Goal: Find specific page/section: Find specific page/section

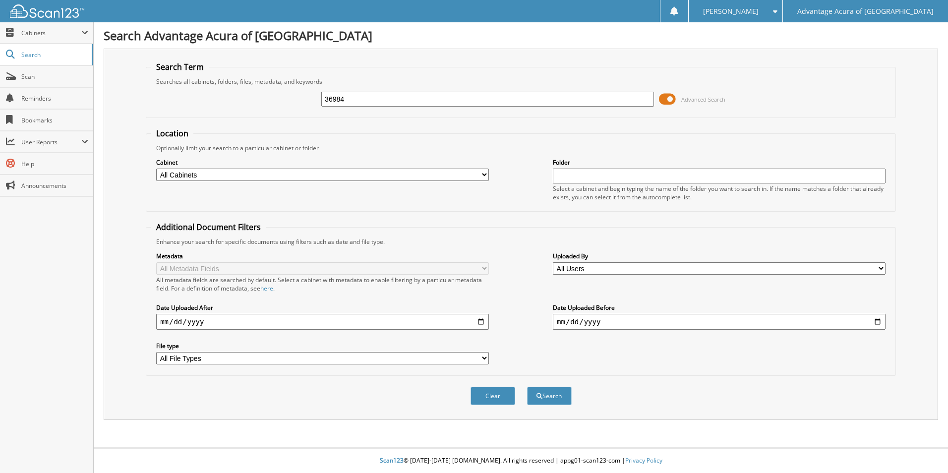
type input "36984"
click at [482, 171] on select "All Cabinets PARTS SERVICE RO WE OWE Needs Filing" at bounding box center [322, 175] width 333 height 12
select select "36341"
click at [156, 169] on select "All Cabinets PARTS SERVICE RO WE OWE Needs Filing" at bounding box center [322, 175] width 333 height 12
click at [550, 398] on button "Search" at bounding box center [549, 396] width 45 height 18
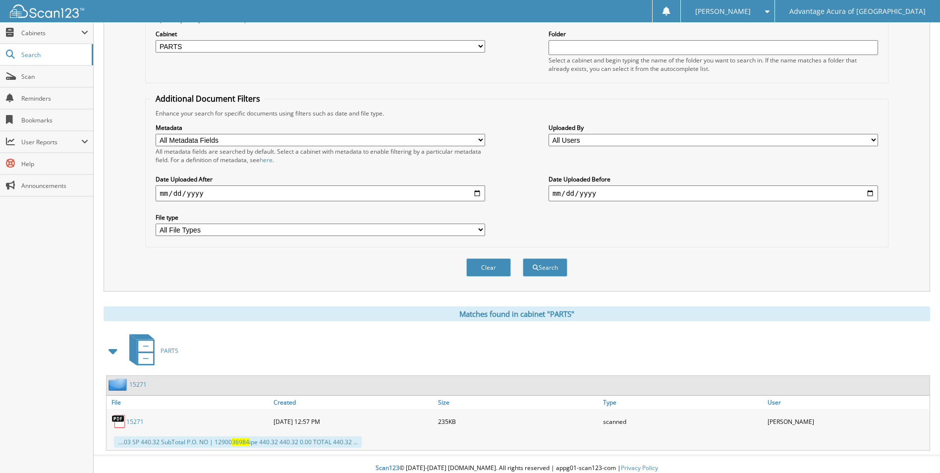
scroll to position [136, 0]
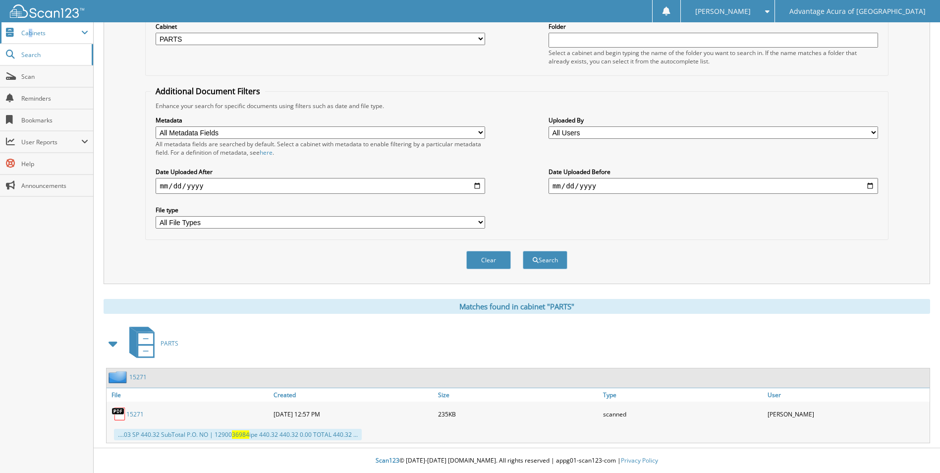
click at [30, 29] on span "Cabinets" at bounding box center [51, 33] width 60 height 8
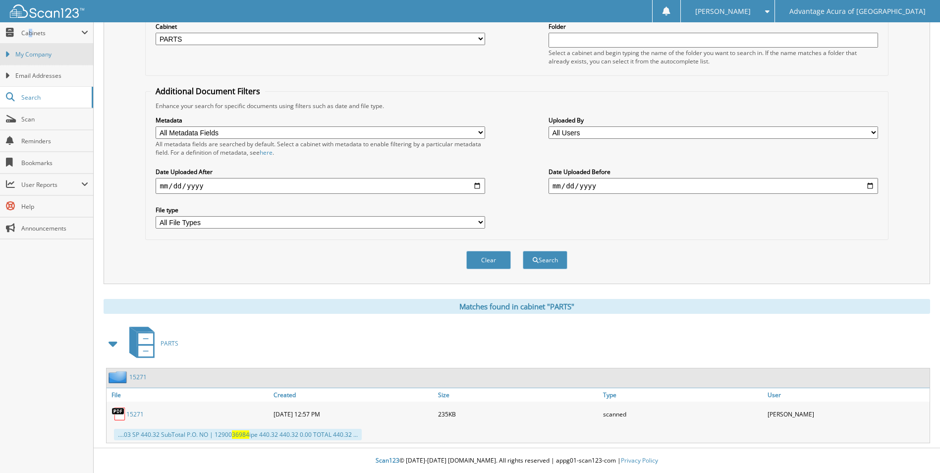
drag, startPoint x: 30, startPoint y: 29, endPoint x: 22, endPoint y: 56, distance: 27.6
click at [22, 56] on span "My Company" at bounding box center [51, 54] width 73 height 9
